Goal: Navigation & Orientation: Find specific page/section

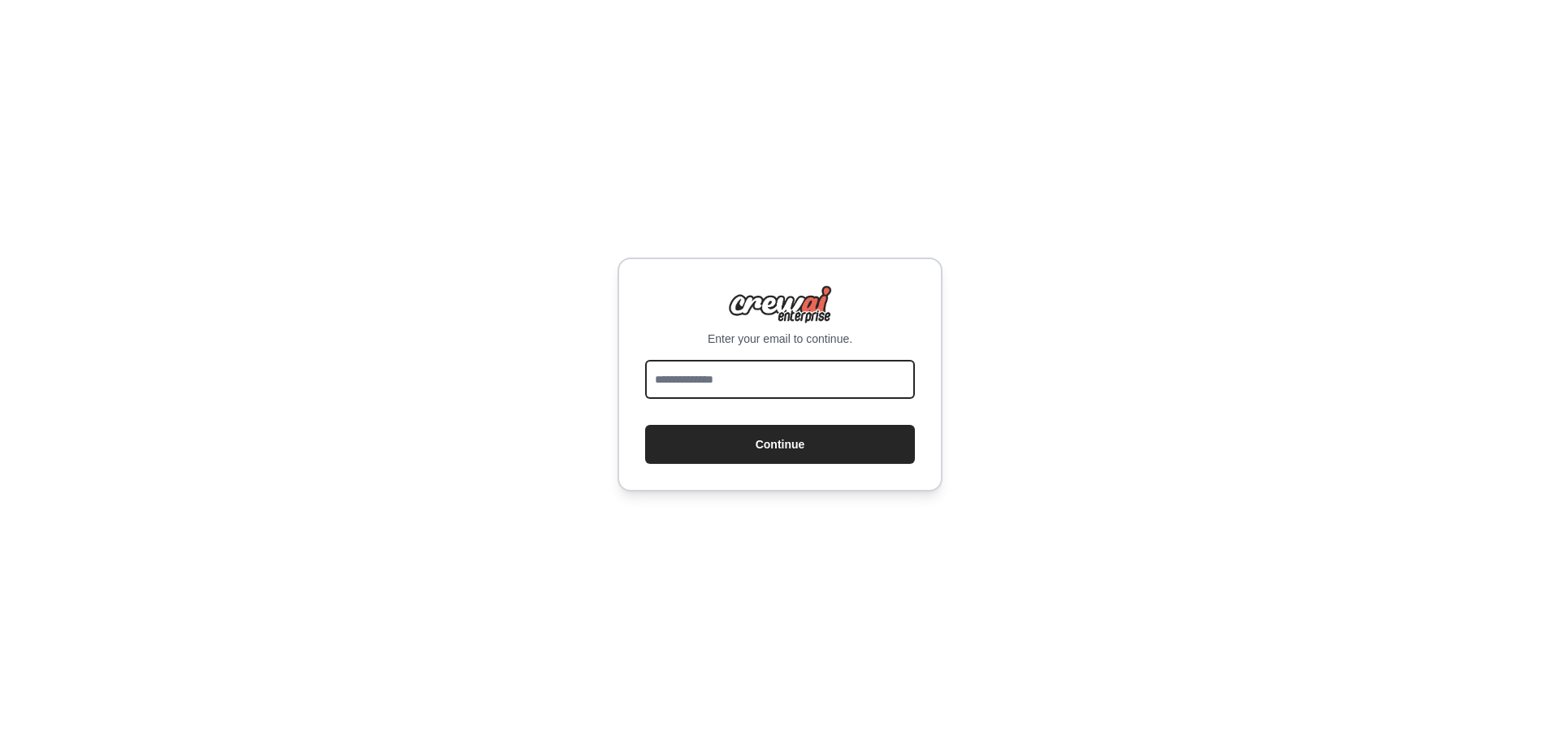
click at [739, 384] on input "email" at bounding box center [780, 379] width 270 height 39
type input "**********"
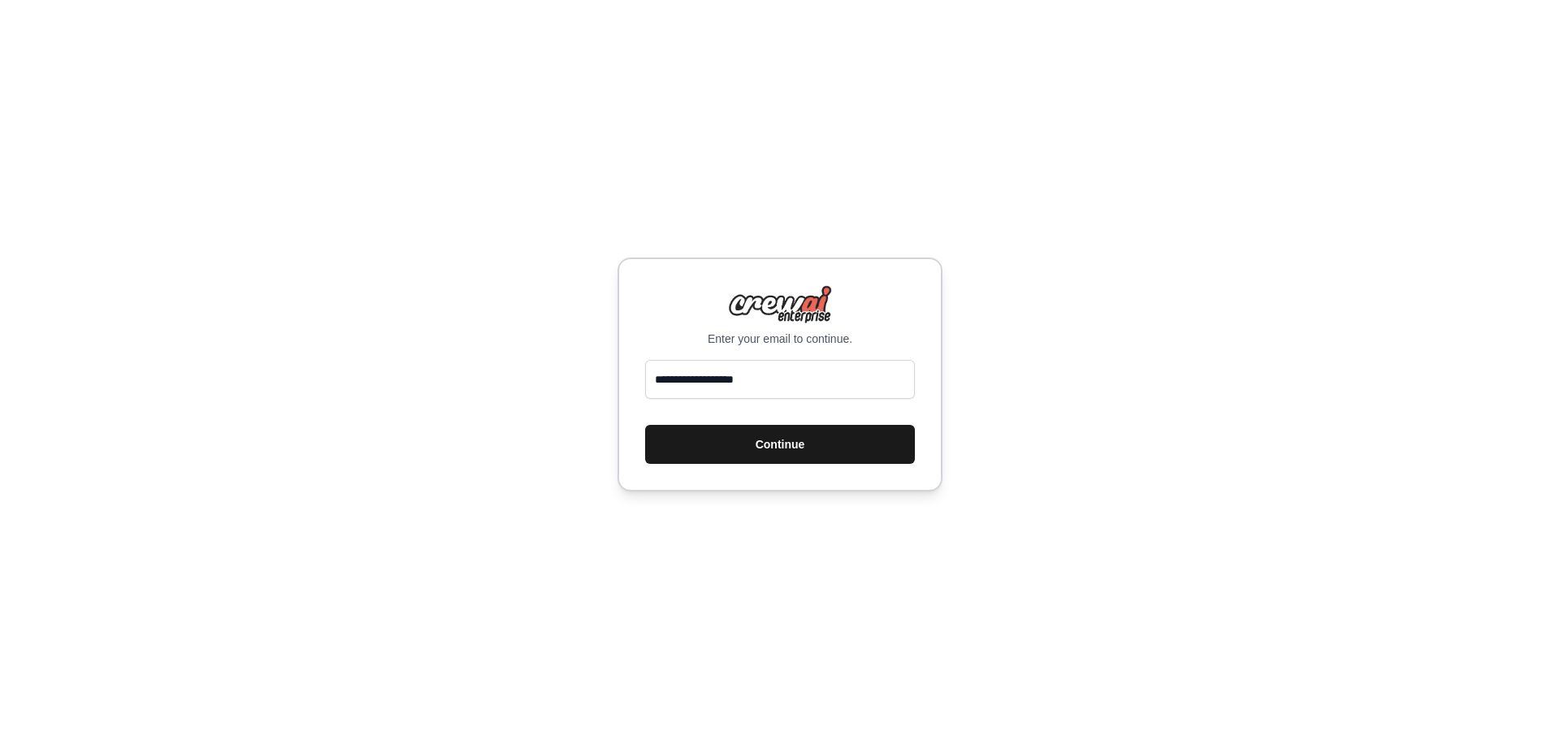
click at [774, 438] on button "Continue" at bounding box center [780, 444] width 270 height 39
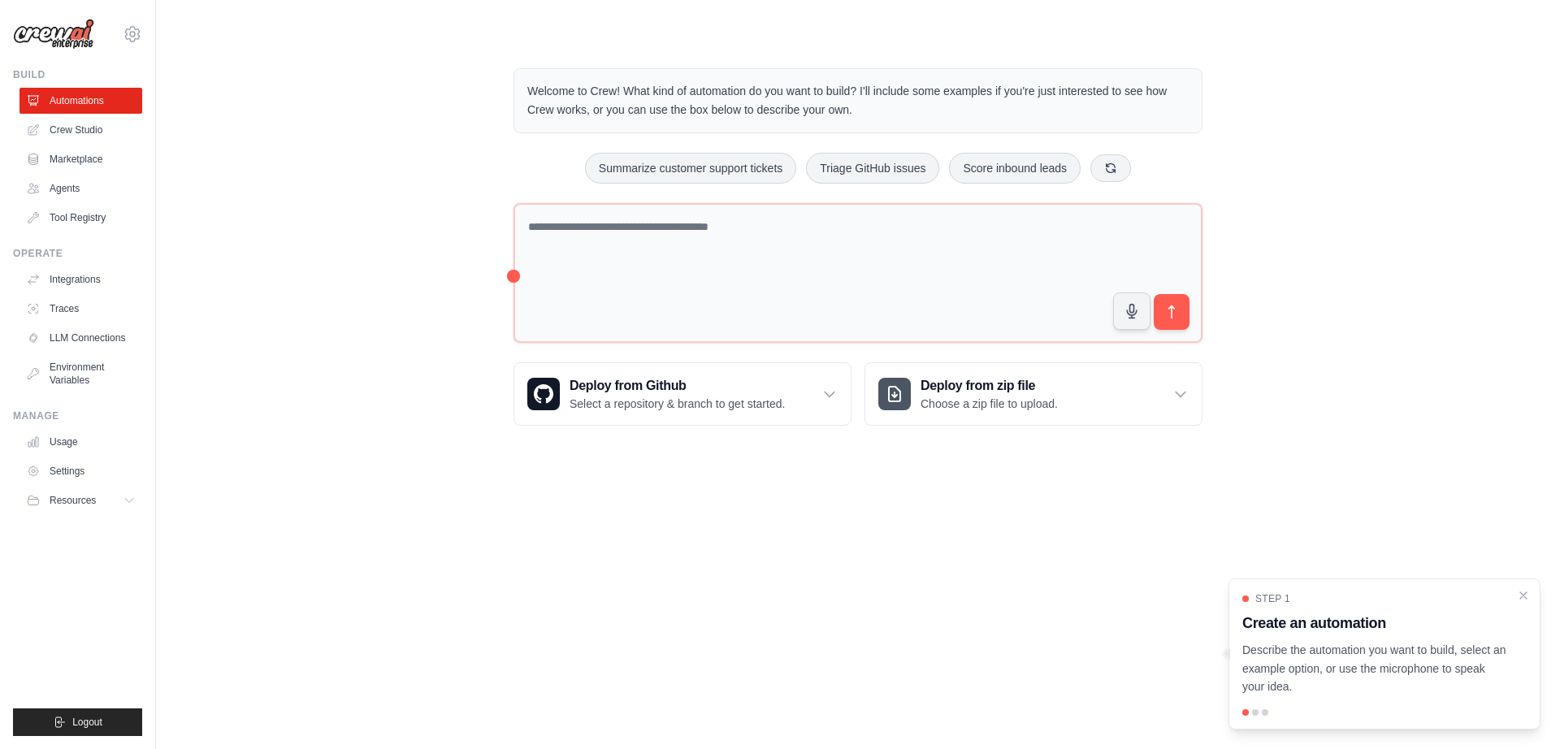
click at [41, 33] on img at bounding box center [53, 34] width 81 height 31
click at [1525, 601] on icon "Close walkthrough" at bounding box center [1523, 595] width 15 height 15
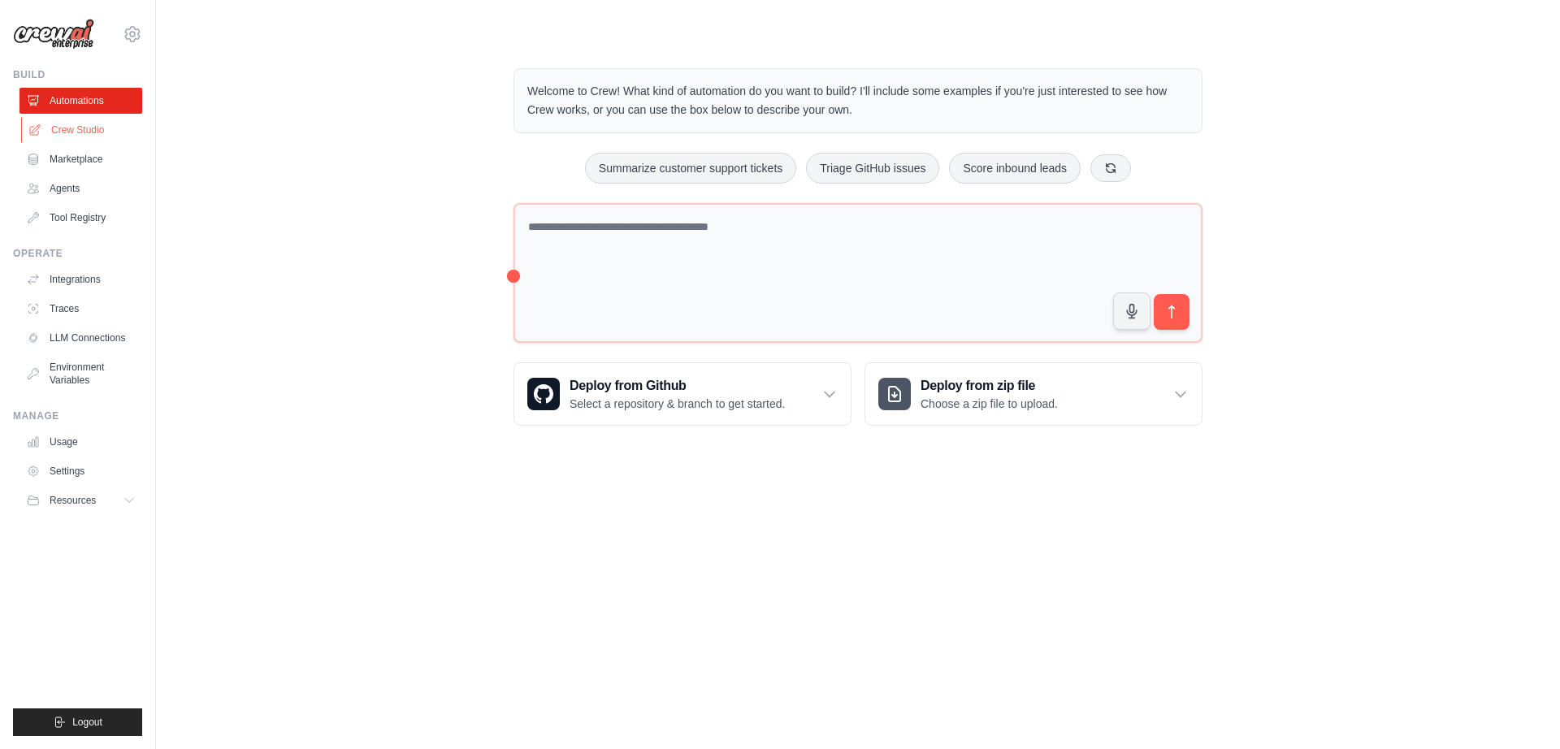
click at [68, 135] on link "Crew Studio" at bounding box center [82, 130] width 123 height 26
click at [72, 193] on link "Agents" at bounding box center [81, 189] width 123 height 26
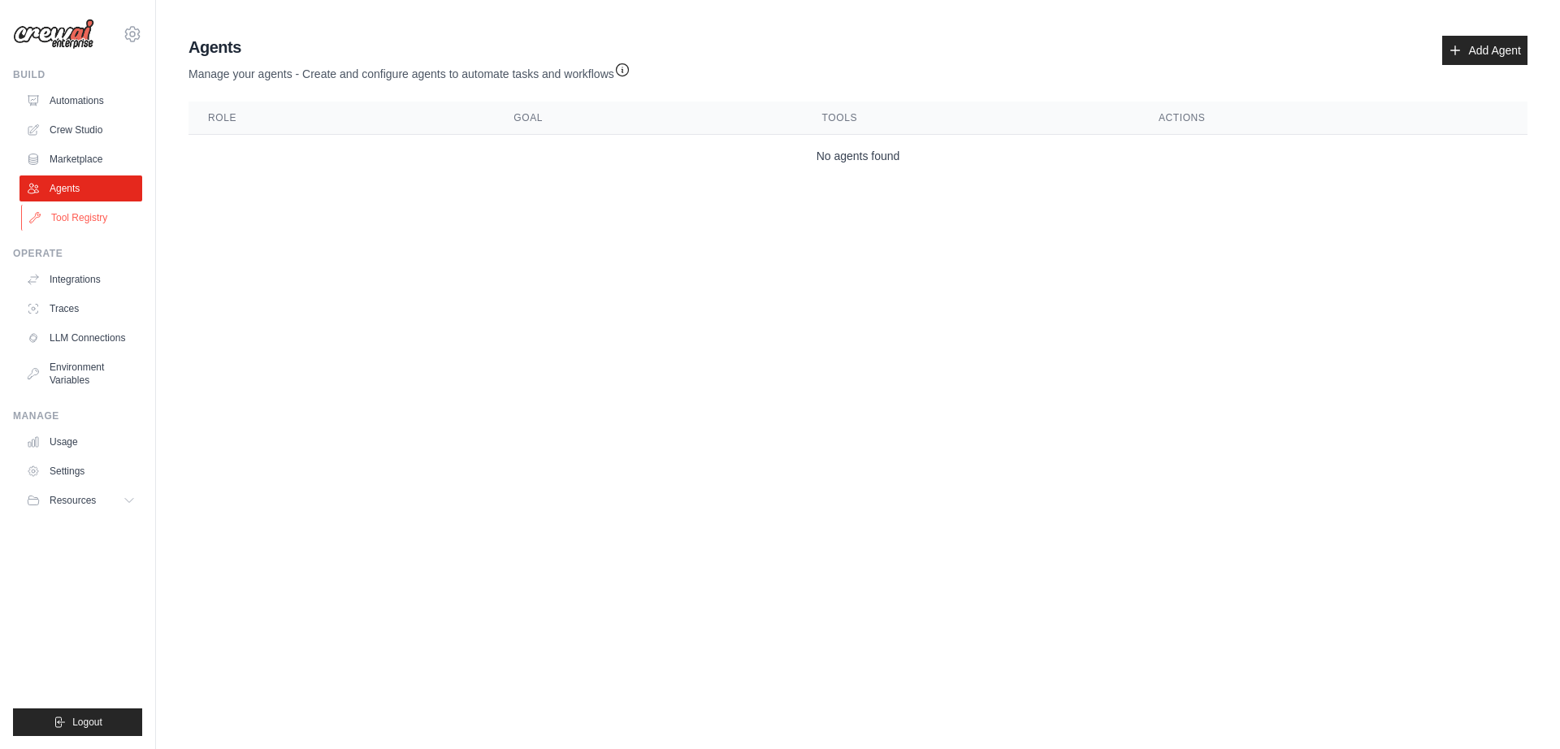
click at [77, 223] on link "Tool Registry" at bounding box center [82, 218] width 123 height 26
